Goal: Check status

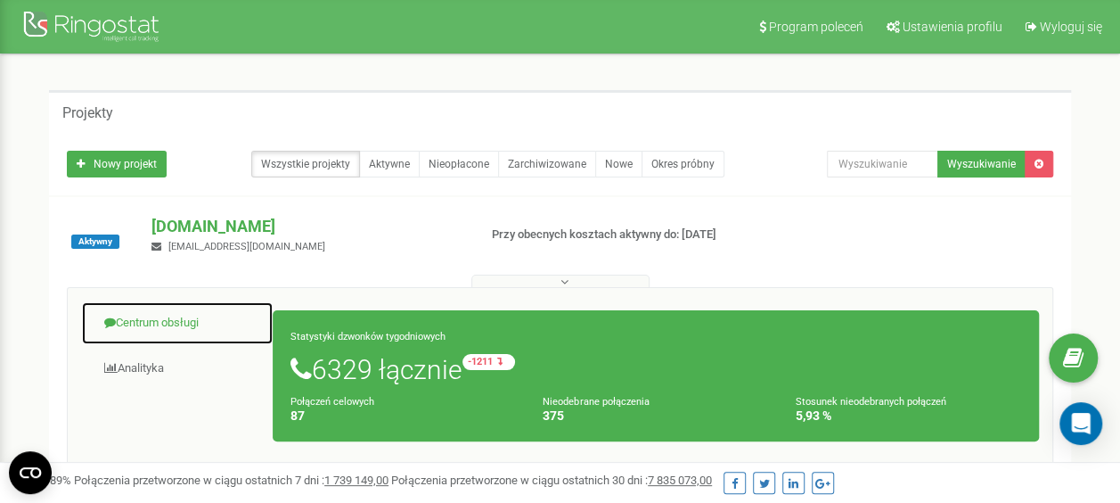
click at [168, 323] on link "Centrum obsługi" at bounding box center [177, 323] width 193 height 44
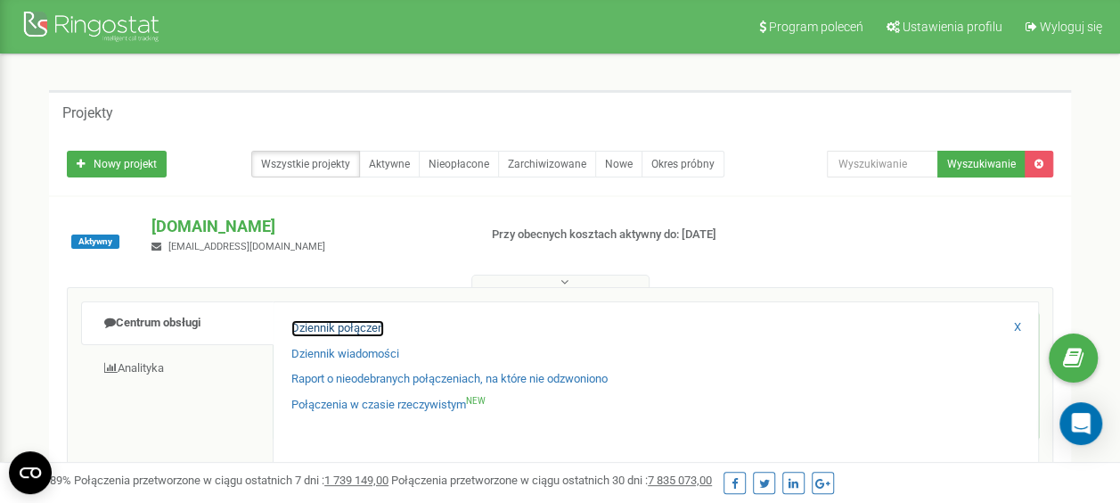
click at [312, 321] on link "Dziennik połączeń" at bounding box center [337, 328] width 93 height 17
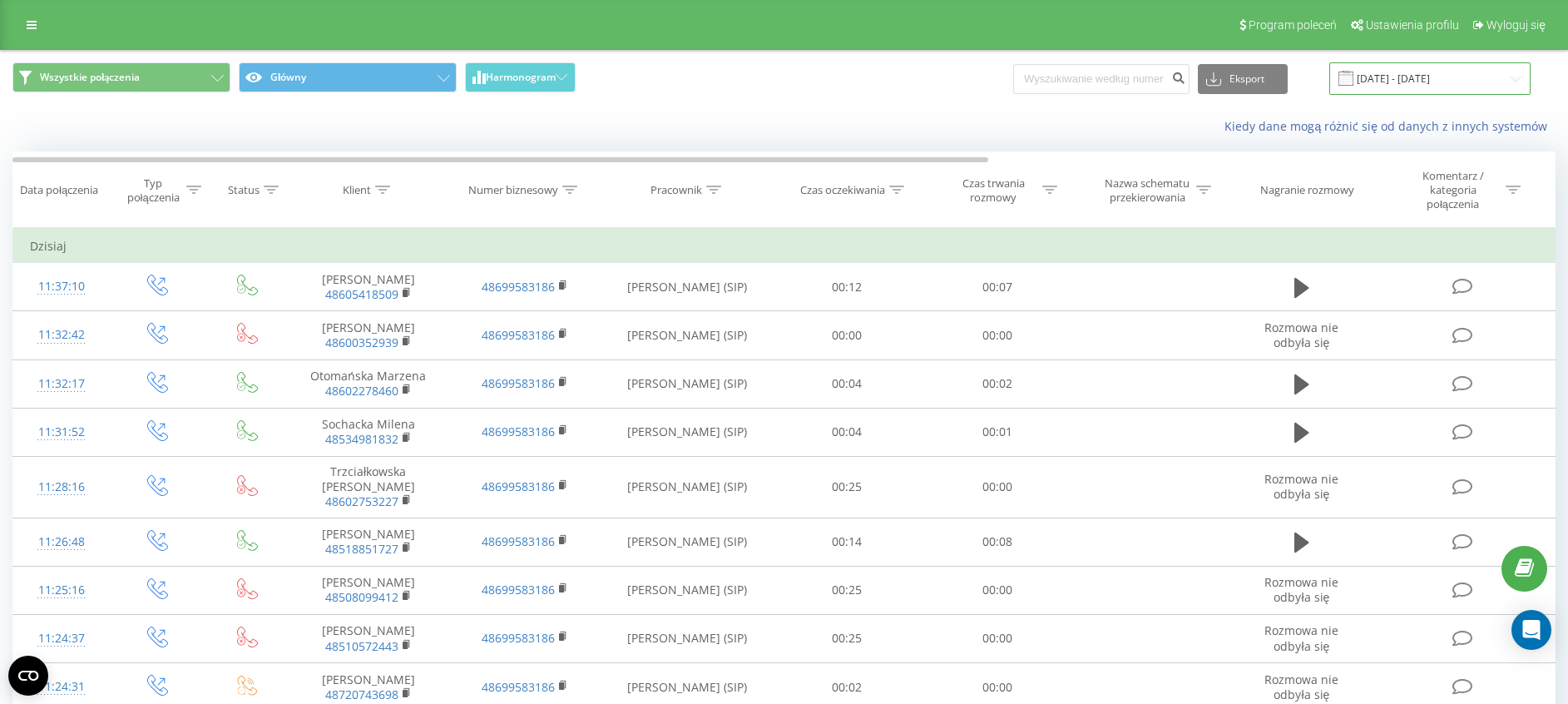
drag, startPoint x: 1460, startPoint y: 81, endPoint x: 1457, endPoint y: 90, distance: 9.5
click at [1045, 81] on input "[DATE] - [DATE]" at bounding box center [1430, 78] width 202 height 33
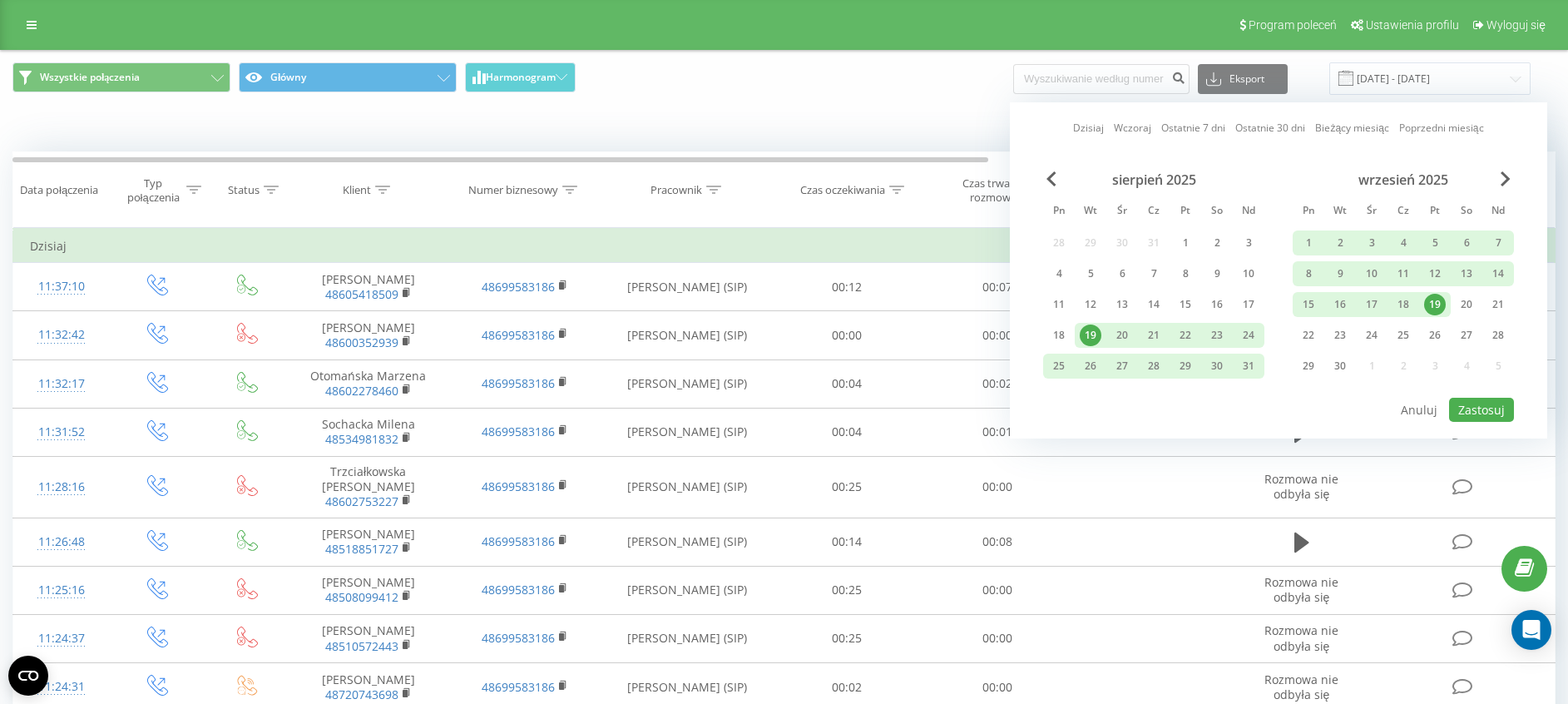
click at [1045, 303] on div "19" at bounding box center [1435, 304] width 21 height 21
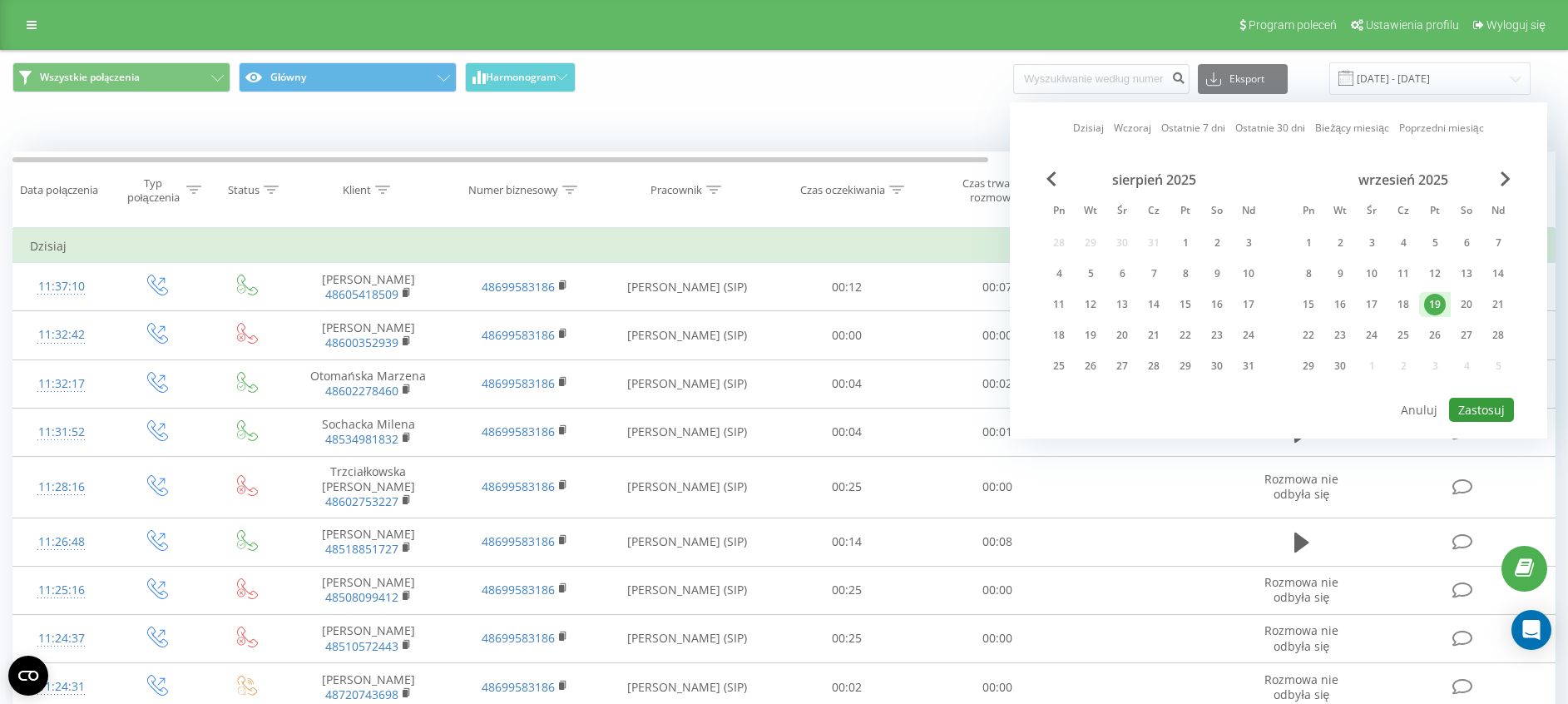
click at [1045, 411] on button "Zastosuj" at bounding box center [1482, 410] width 65 height 24
type input "19.09.2025 - 19.09.2025"
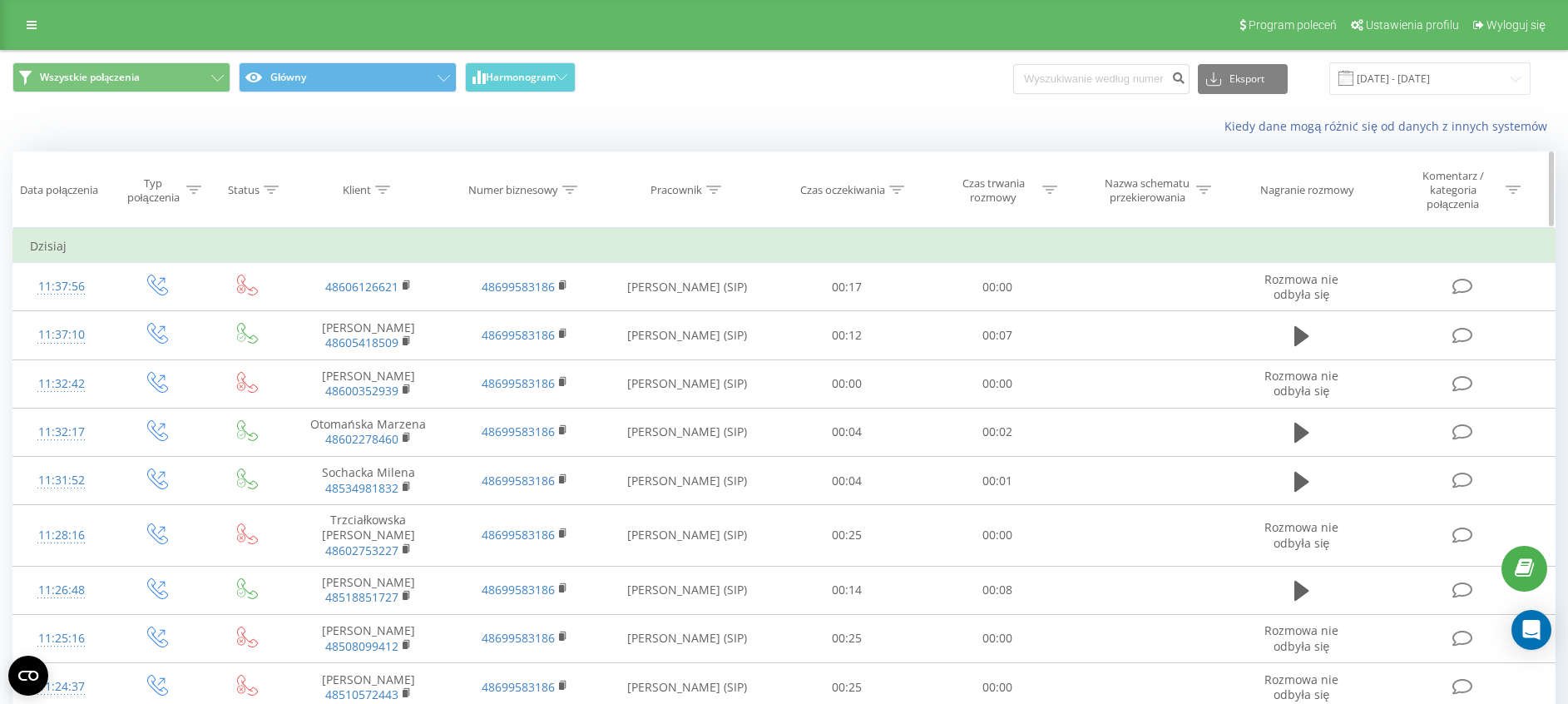
click at [1044, 183] on div at bounding box center [1050, 190] width 15 height 14
click at [1003, 269] on div "Jest równe" at bounding box center [988, 277] width 121 height 25
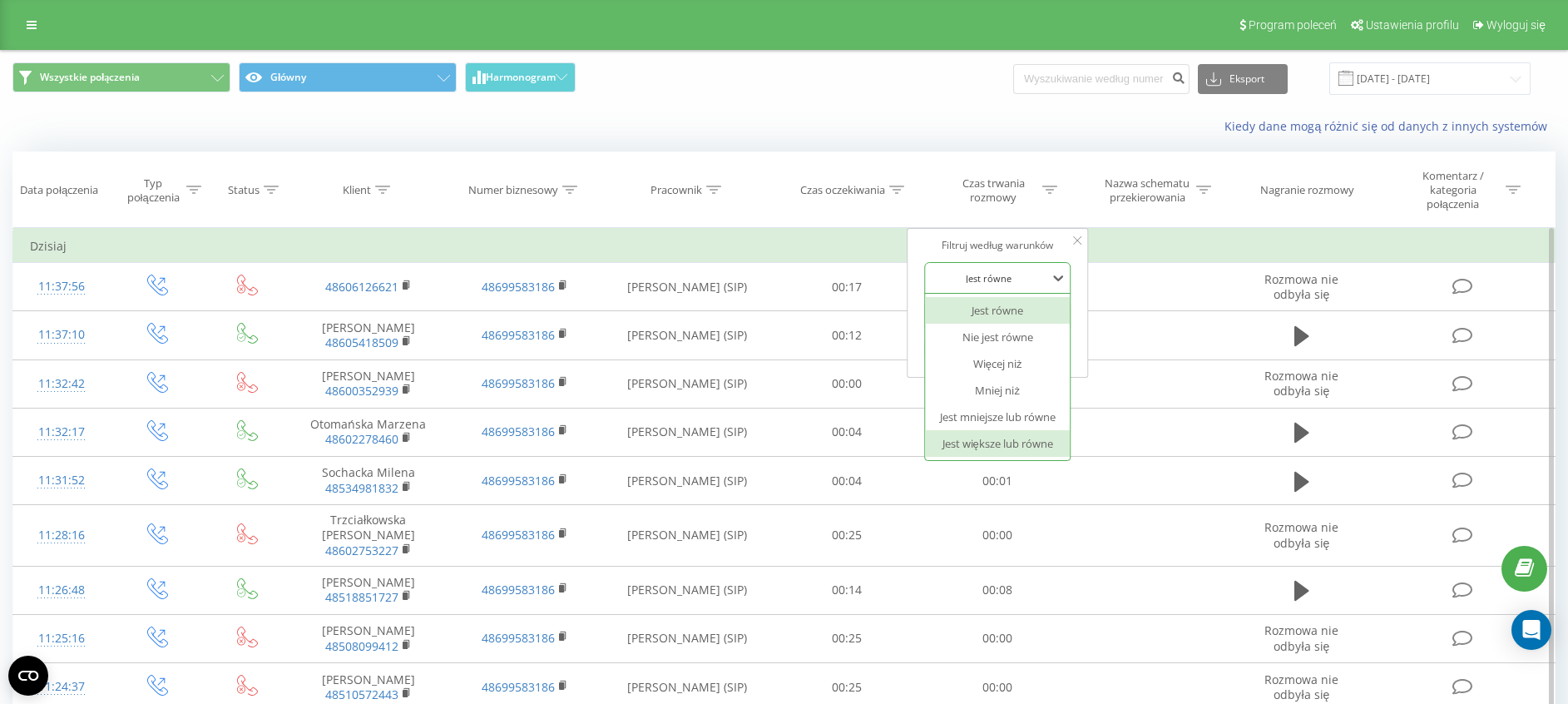
click at [1020, 448] on div "Jest większe lub równe" at bounding box center [997, 444] width 145 height 27
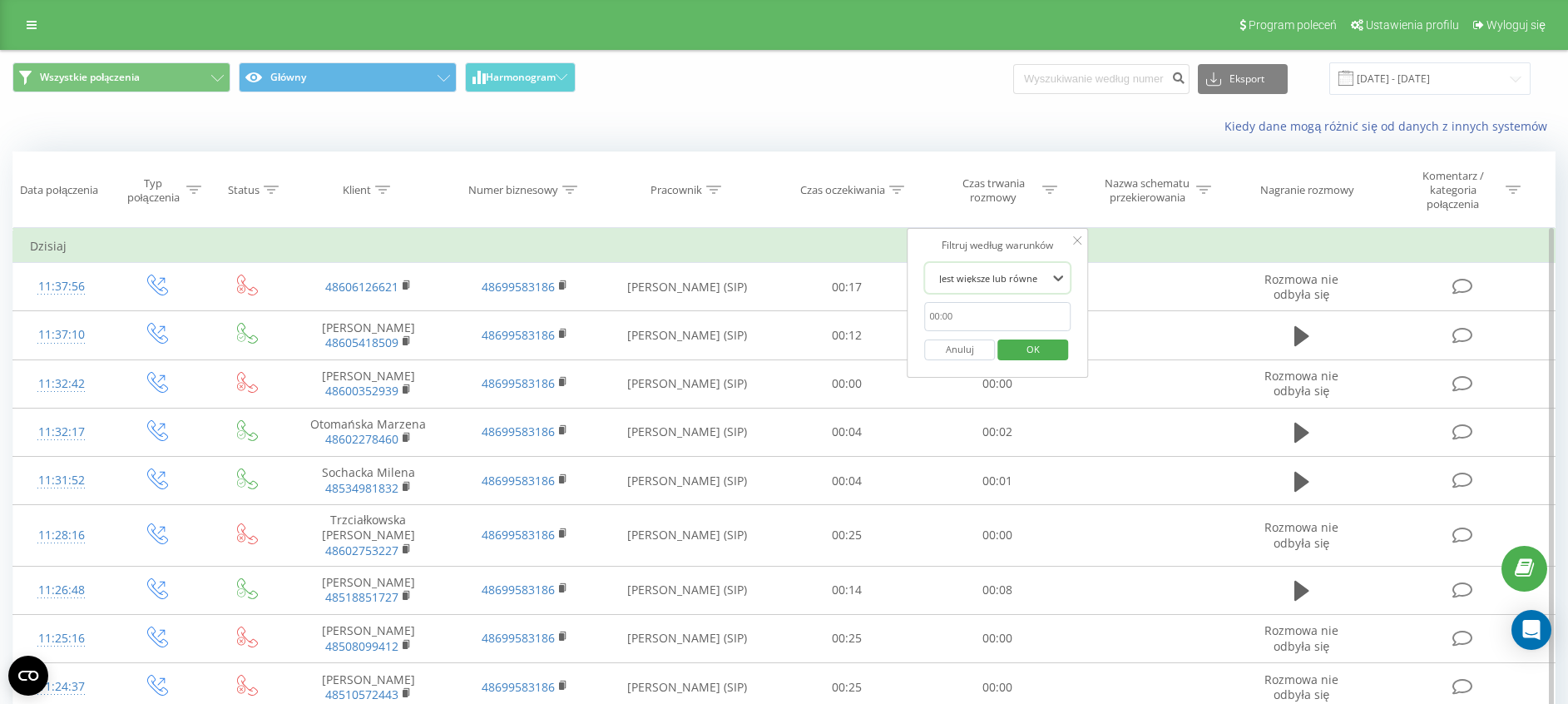
click at [987, 323] on input "text" at bounding box center [997, 317] width 147 height 29
type input "00:20"
click at [1015, 353] on span "OK" at bounding box center [1033, 349] width 47 height 26
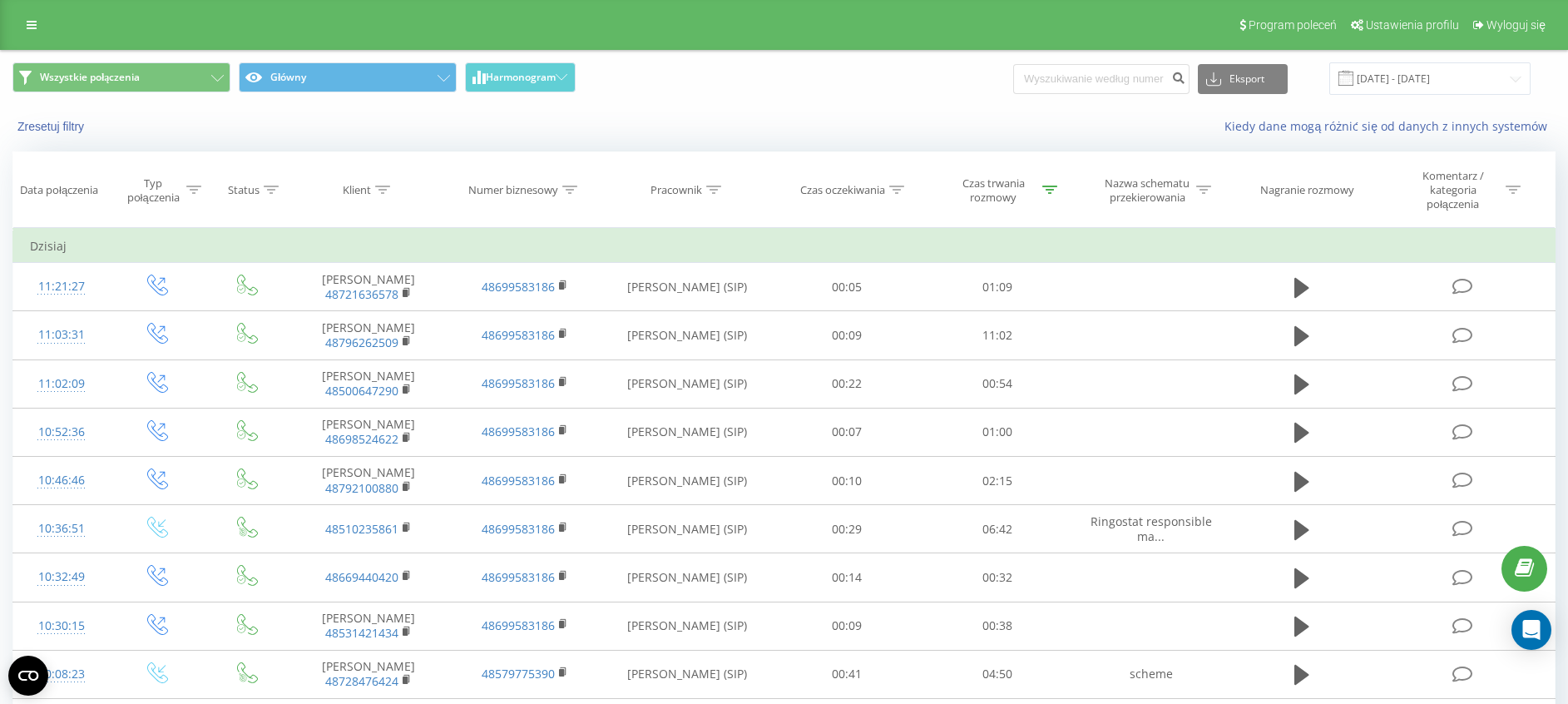
scroll to position [264, 0]
